Goal: Entertainment & Leisure: Consume media (video, audio)

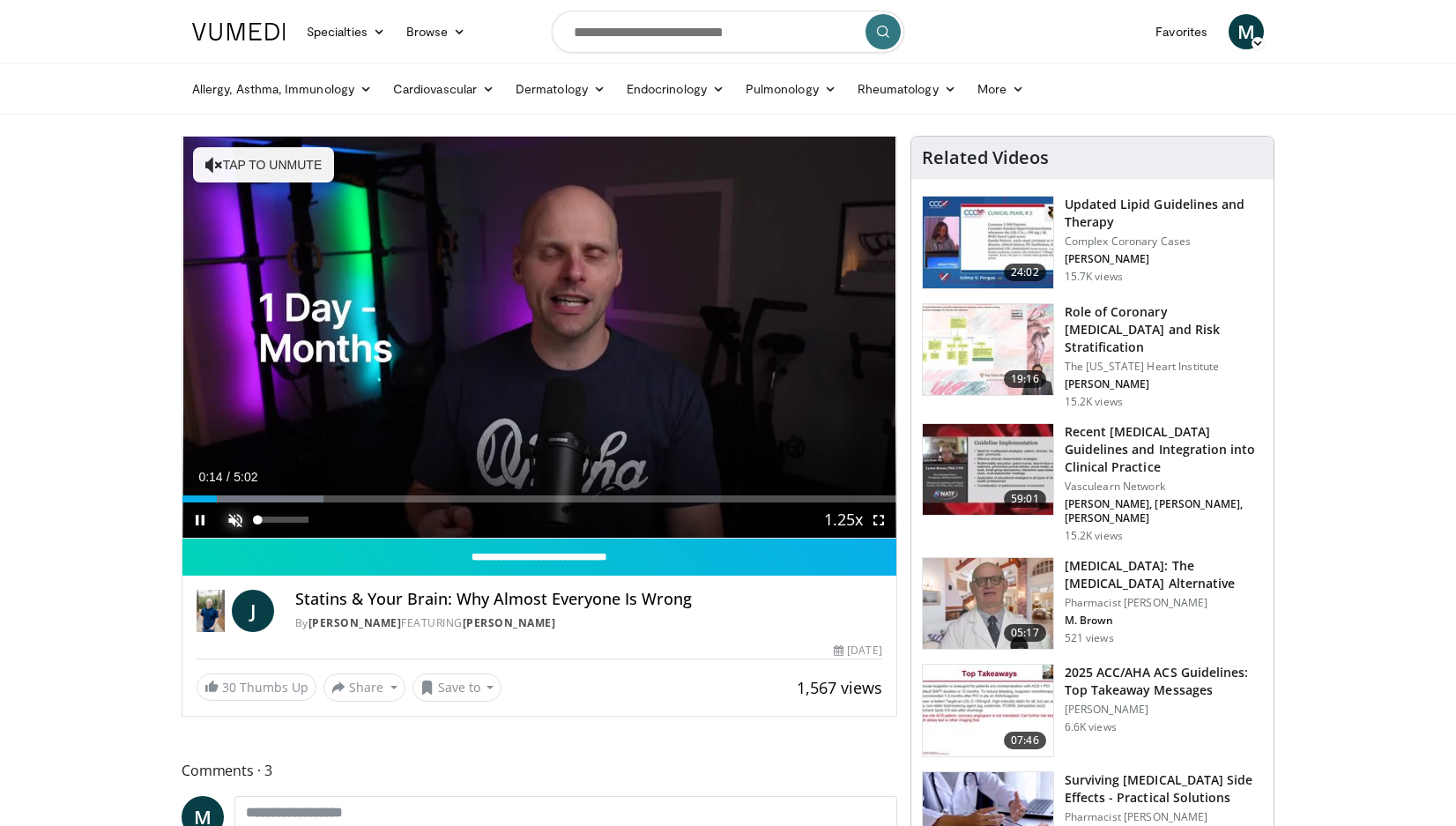
click at [235, 521] on span "Video Player" at bounding box center [235, 520] width 35 height 35
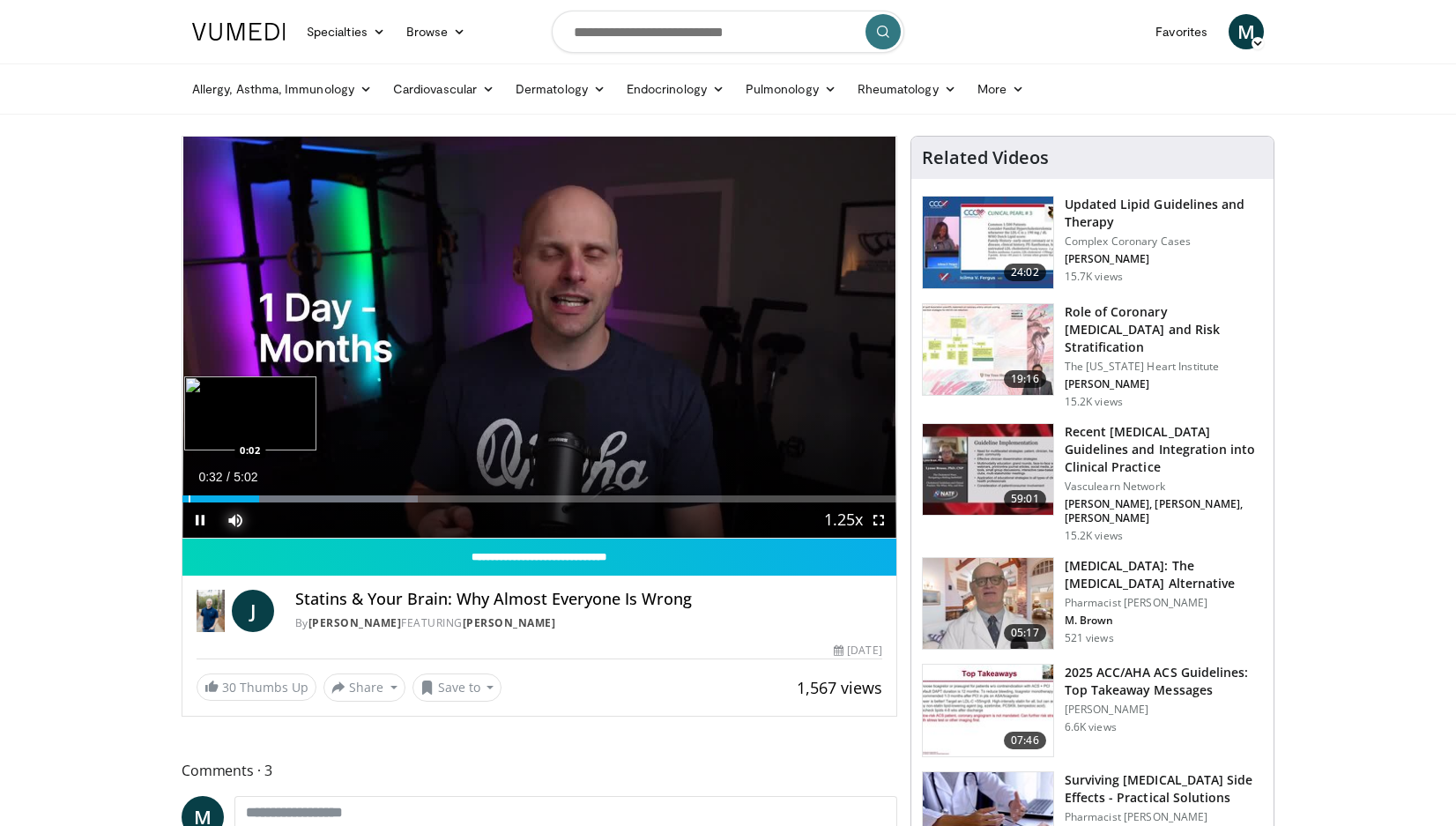
click at [190, 501] on div "Progress Bar" at bounding box center [190, 499] width 2 height 7
drag, startPoint x: 190, startPoint y: 501, endPoint x: 170, endPoint y: 500, distance: 20.0
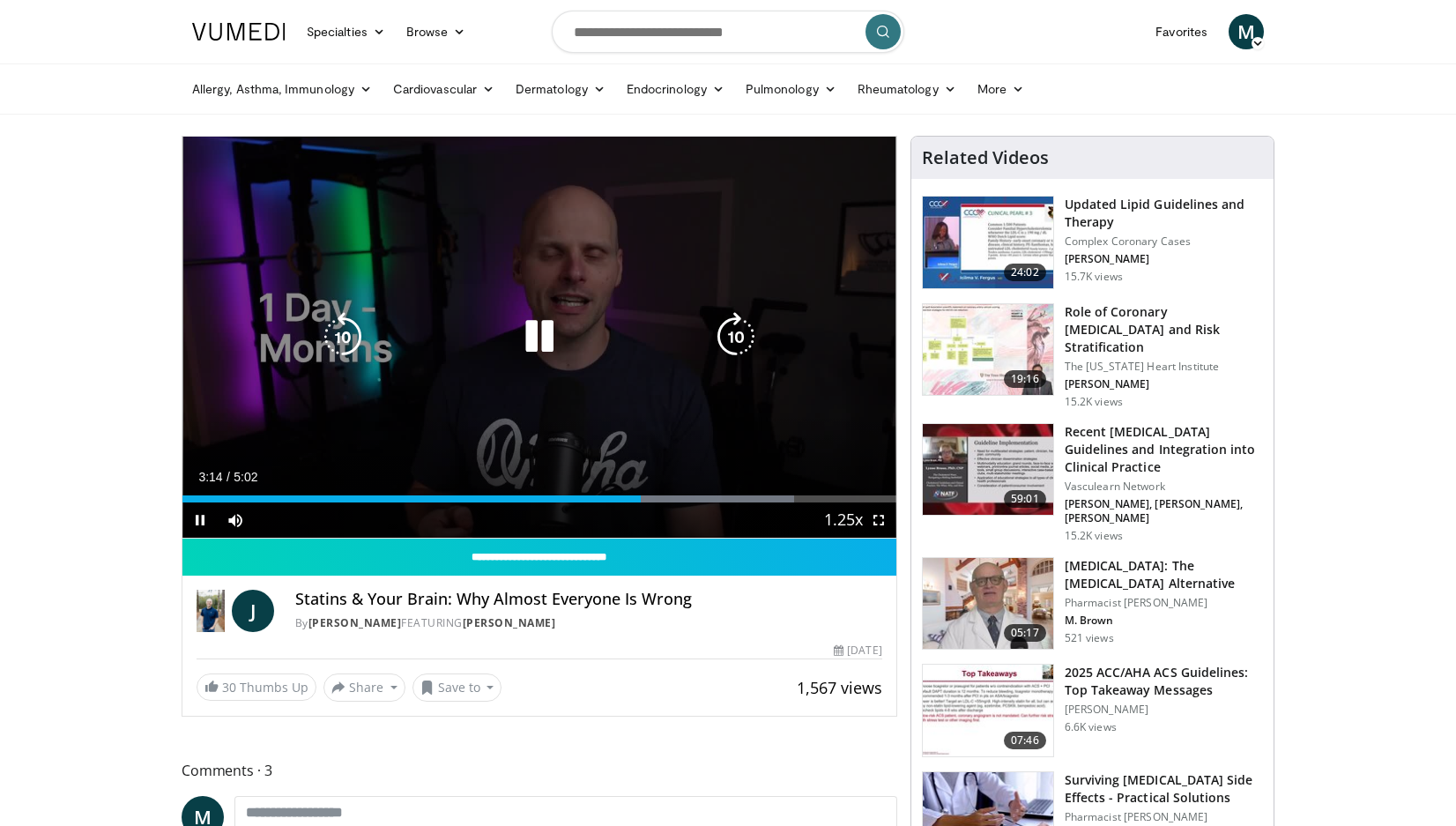
click at [653, 454] on div "10 seconds Tap to unmute" at bounding box center [540, 337] width 714 height 401
